Goal: Information Seeking & Learning: Understand process/instructions

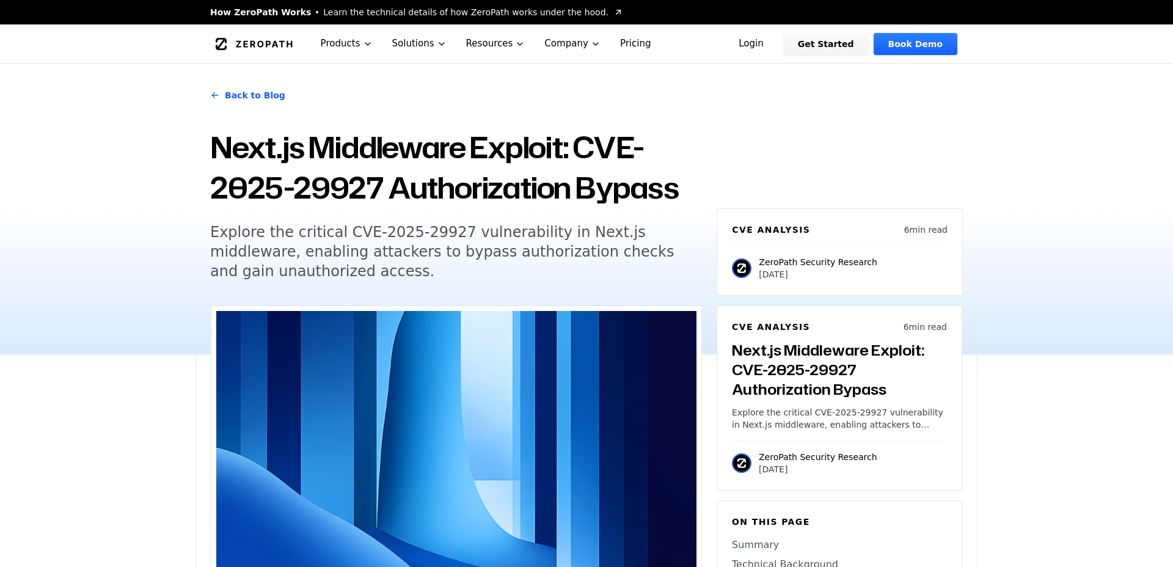
scroll to position [1671, 0]
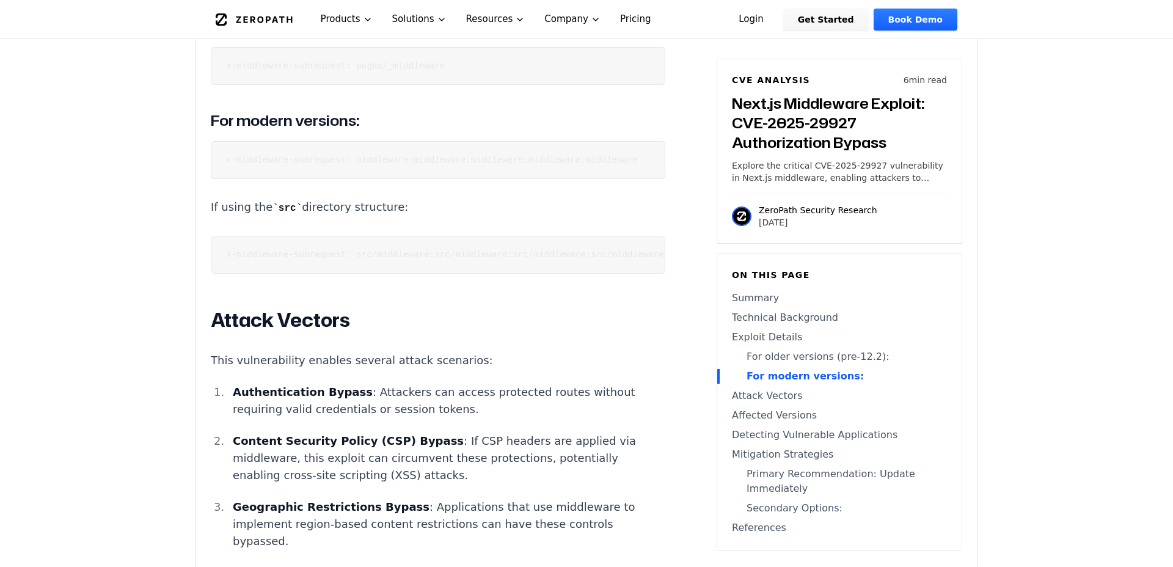
click at [358, 155] on code "x-middleware-subrequest: middleware:middleware:middleware:middleware:middleware" at bounding box center [432, 160] width 412 height 10
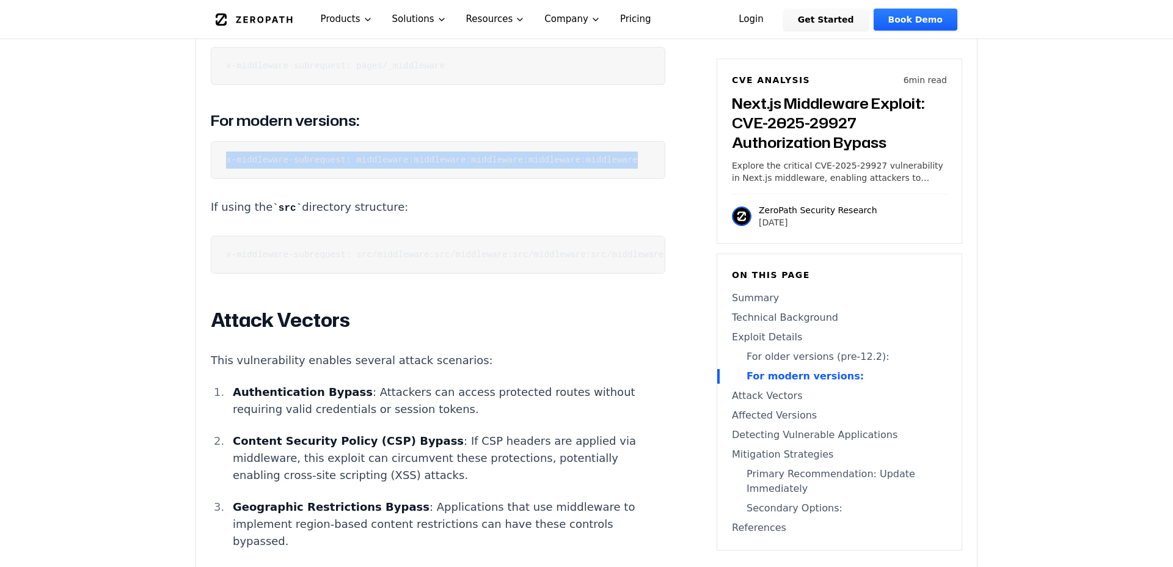
click at [358, 155] on code "x-middleware-subrequest: middleware:middleware:middleware:middleware:middleware" at bounding box center [432, 160] width 412 height 10
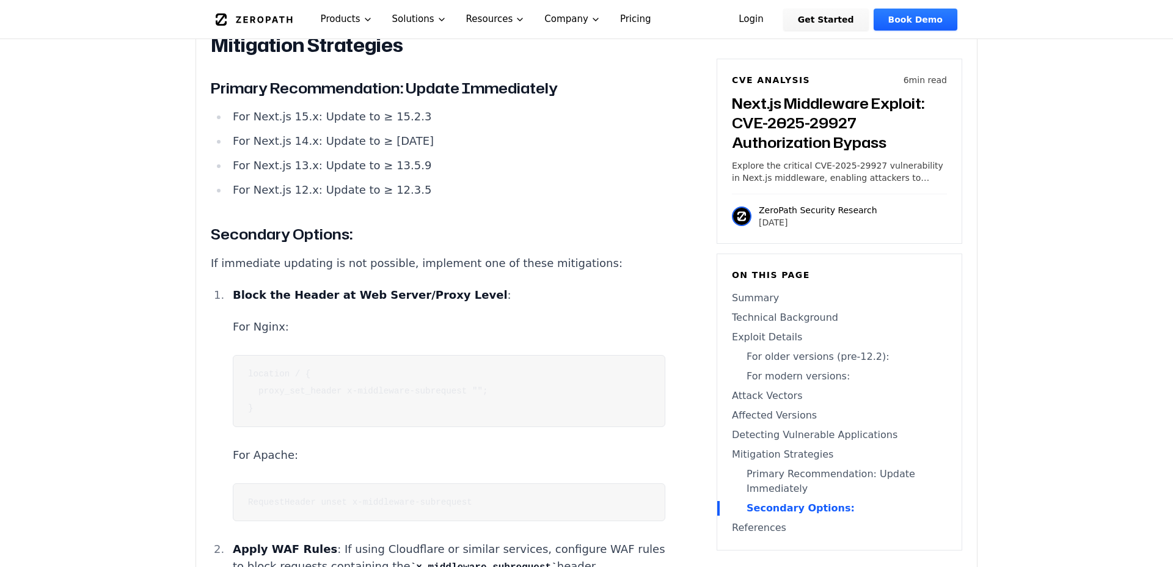
scroll to position [2924, 0]
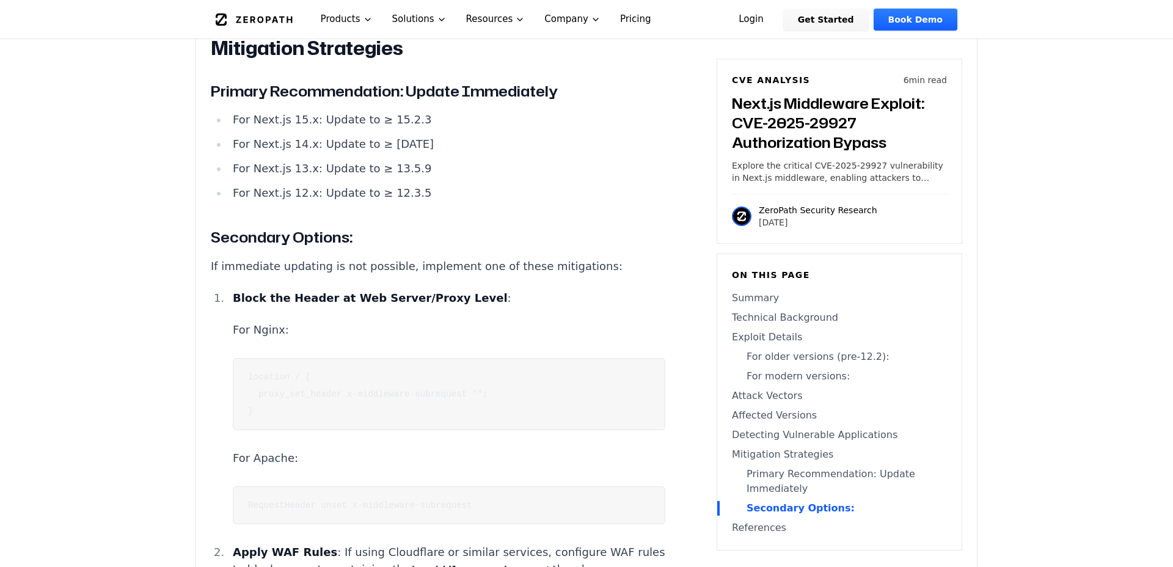
click at [299, 321] on p "For Nginx:" at bounding box center [449, 329] width 432 height 17
click at [320, 372] on code "location / { proxy_set_header x-middleware-subrequest ""; }" at bounding box center [368, 394] width 240 height 44
click at [322, 372] on code "location / { proxy_set_header x-middleware-subrequest ""; }" at bounding box center [368, 394] width 240 height 44
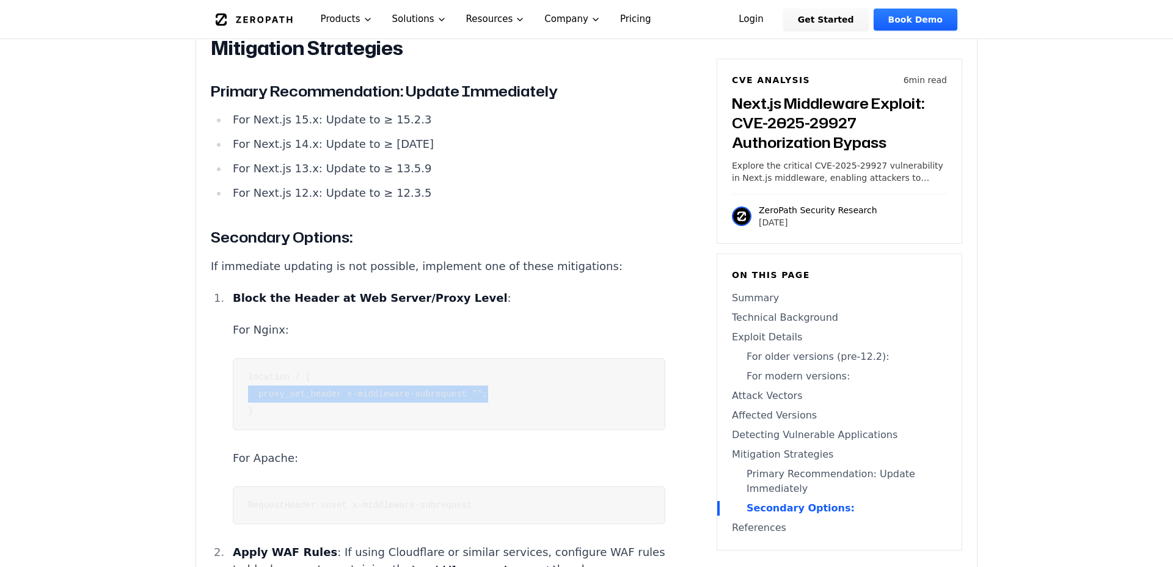
click at [422, 372] on code "location / { proxy_set_header x-middleware-subrequest ""; }" at bounding box center [368, 394] width 240 height 44
click at [451, 372] on code "location / { proxy_set_header x-middleware-subrequest ""; }" at bounding box center [368, 394] width 240 height 44
click at [452, 372] on code "location / { proxy_set_header x-middleware-subrequest ""; }" at bounding box center [368, 394] width 240 height 44
click at [373, 500] on code "RequestHeader unset x-middleware-subrequest" at bounding box center [360, 505] width 224 height 10
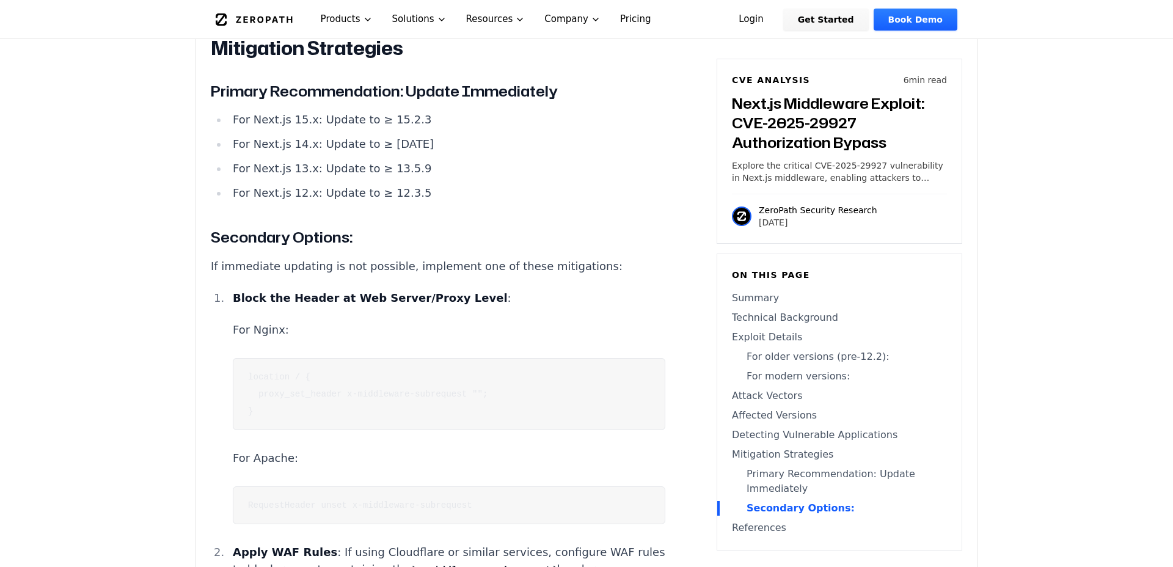
click at [373, 500] on code "RequestHeader unset x-middleware-subrequest" at bounding box center [360, 505] width 224 height 10
click at [347, 372] on code "location / { proxy_set_header x-middleware-subrequest ""; }" at bounding box center [368, 394] width 240 height 44
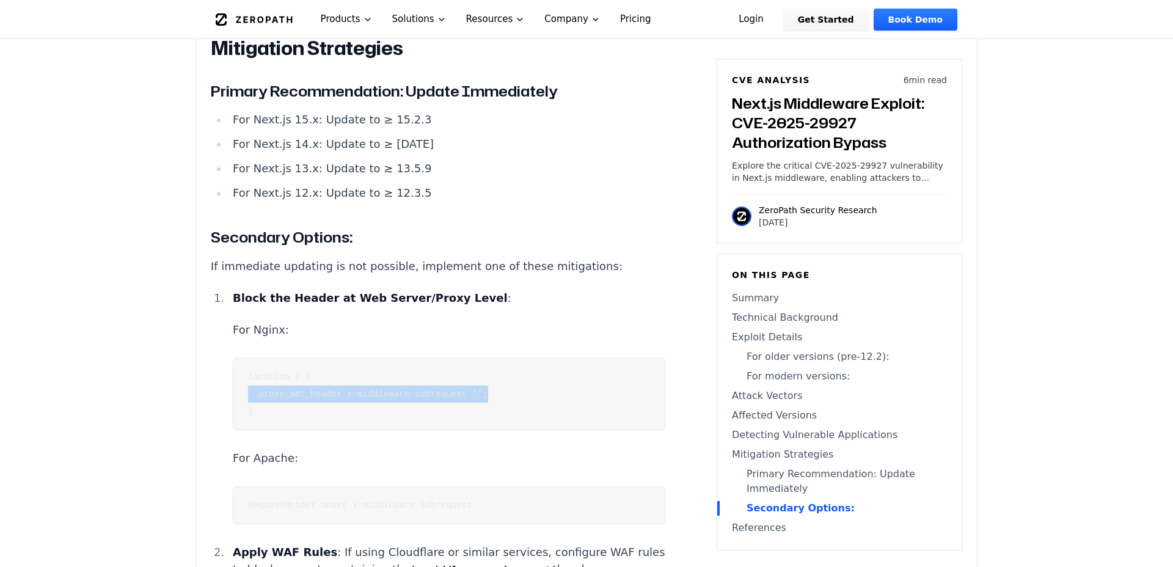
click at [347, 372] on code "location / { proxy_set_header x-middleware-subrequest ""; }" at bounding box center [368, 394] width 240 height 44
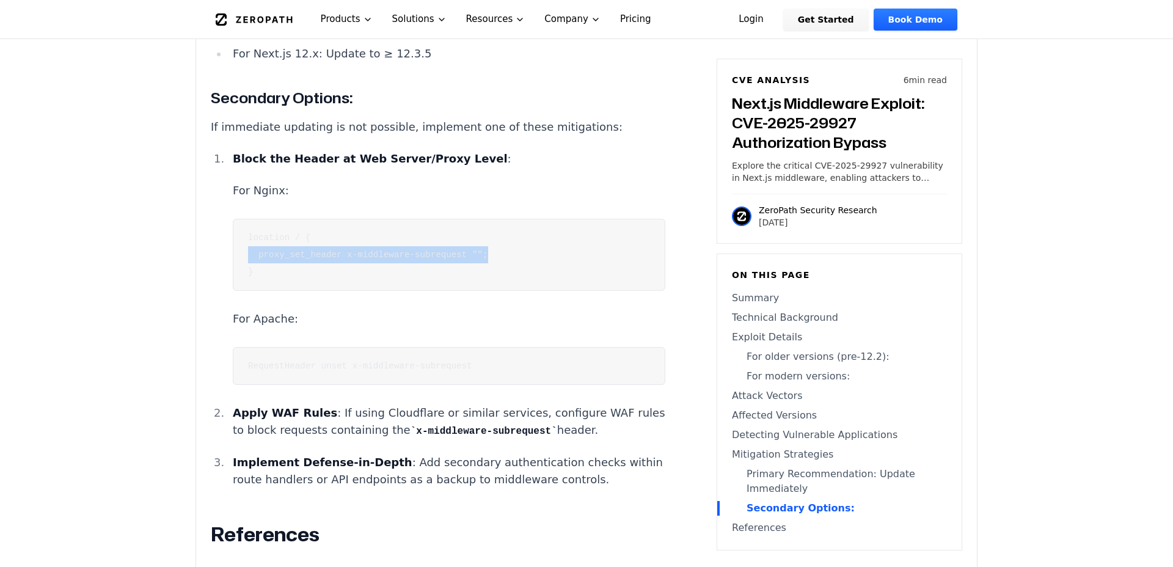
scroll to position [3203, 0]
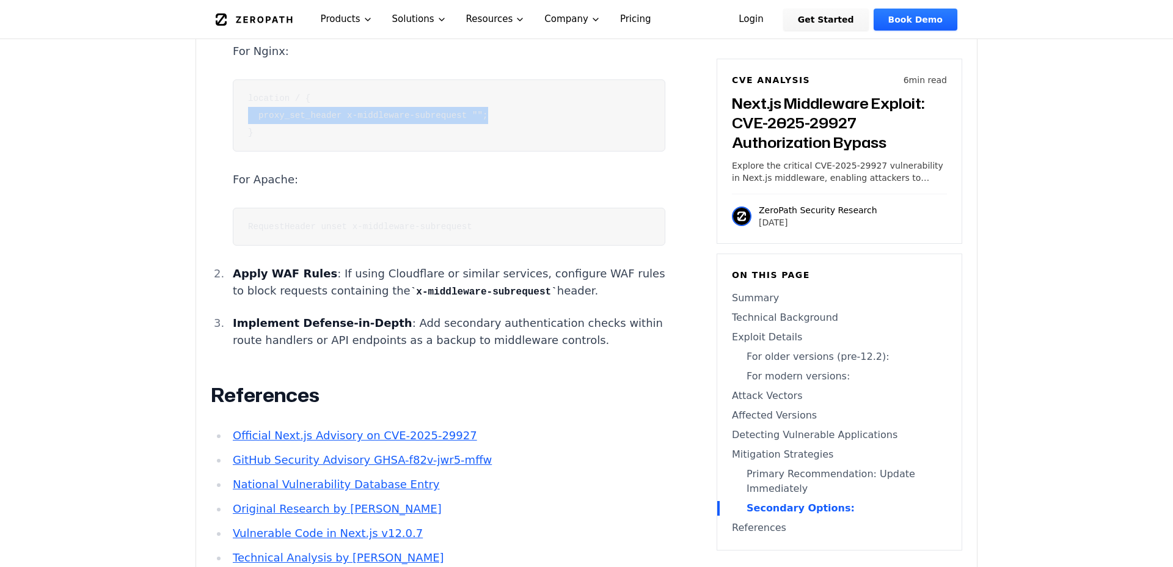
drag, startPoint x: 490, startPoint y: 253, endPoint x: 406, endPoint y: 260, distance: 85.2
click at [417, 286] on code "x-middleware-subrequest" at bounding box center [483, 291] width 147 height 11
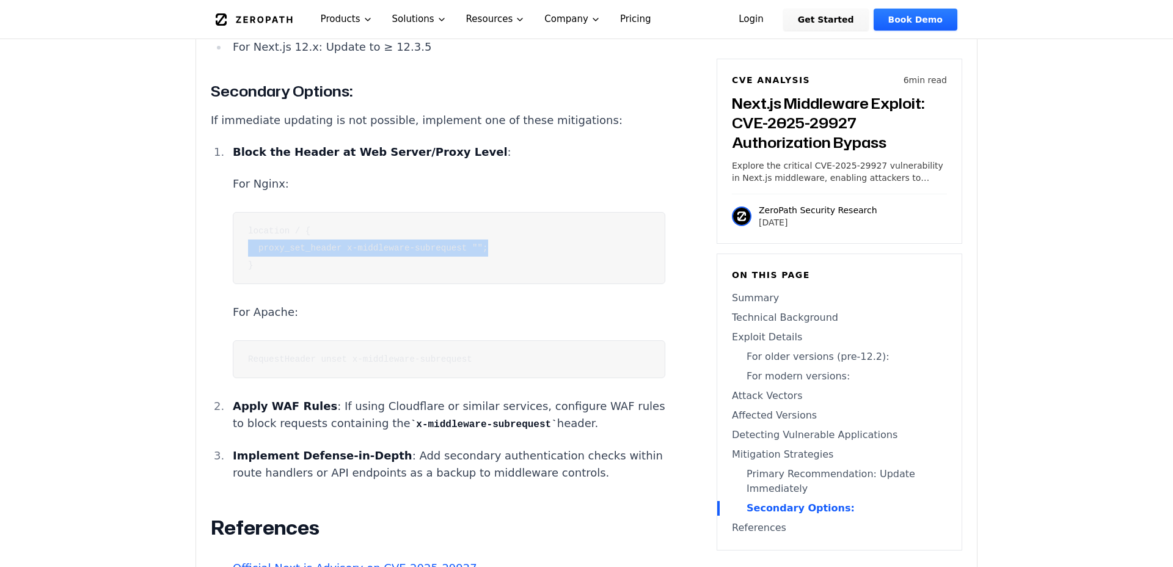
scroll to position [3063, 0]
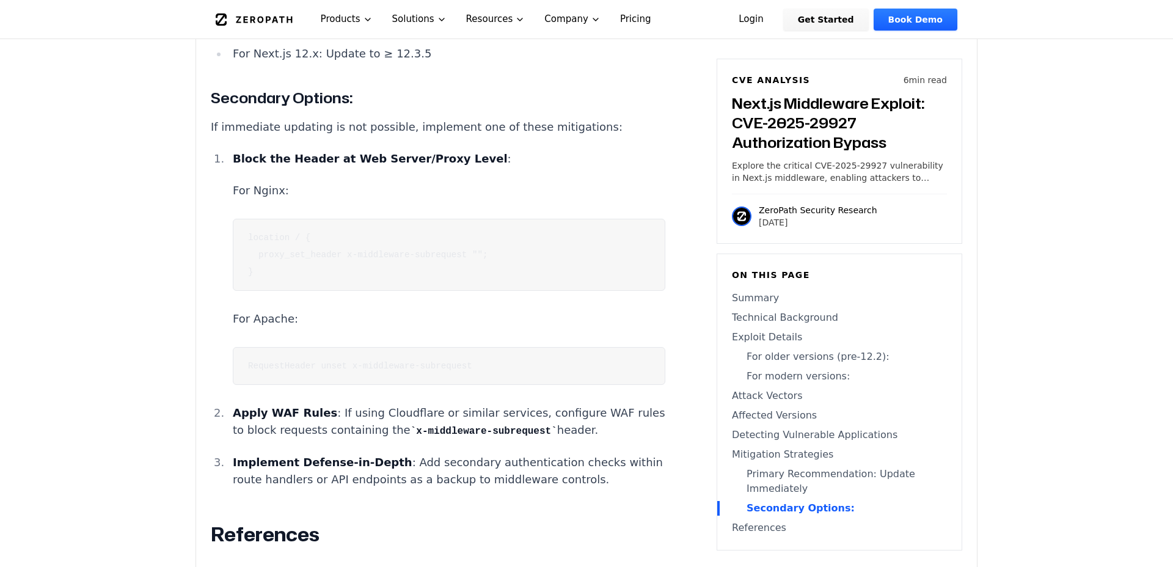
click at [410, 426] on code "x-middleware-subrequest" at bounding box center [483, 431] width 147 height 11
drag, startPoint x: 489, startPoint y: 390, endPoint x: 352, endPoint y: 392, distance: 136.8
click at [410, 426] on code "x-middleware-subrequest" at bounding box center [483, 431] width 147 height 11
